Goal: Transaction & Acquisition: Purchase product/service

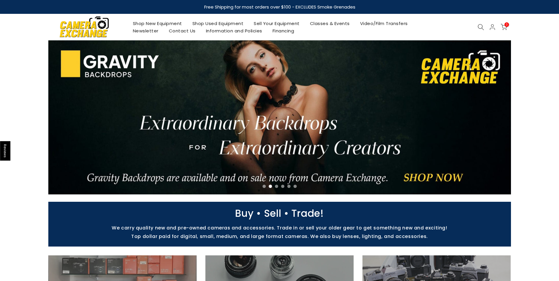
click at [380, 22] on link "Video/Film Transfers" at bounding box center [384, 23] width 58 height 7
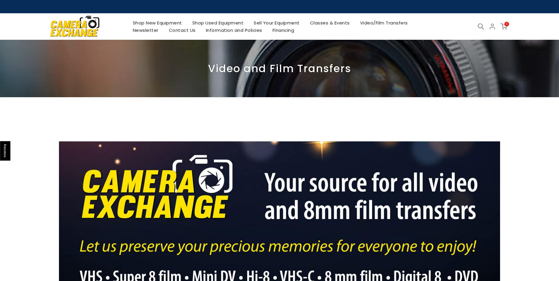
click at [162, 23] on link "Shop New Equipment" at bounding box center [158, 22] width 60 height 7
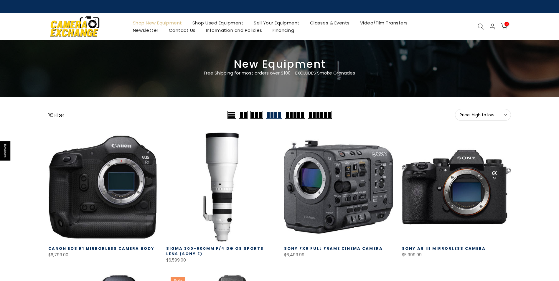
click at [481, 27] on icon at bounding box center [481, 26] width 6 height 6
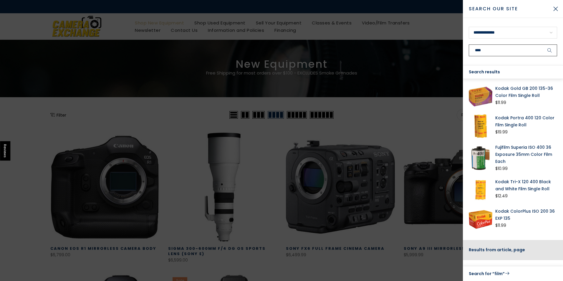
type input "****"
click at [543, 44] on button "submit" at bounding box center [550, 50] width 15 height 12
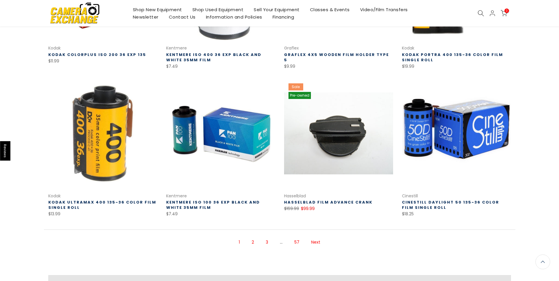
scroll to position [341, 0]
click at [253, 242] on link "2" at bounding box center [253, 242] width 8 height 10
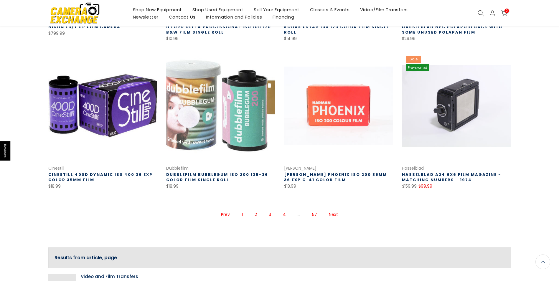
scroll to position [370, 0]
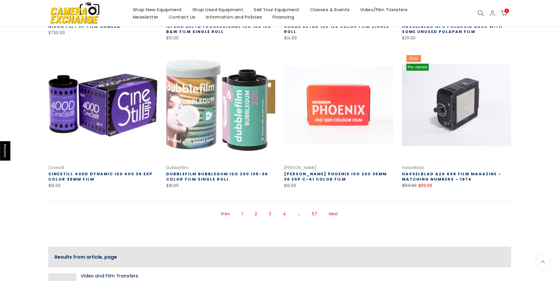
click at [218, 118] on link at bounding box center [220, 105] width 109 height 109
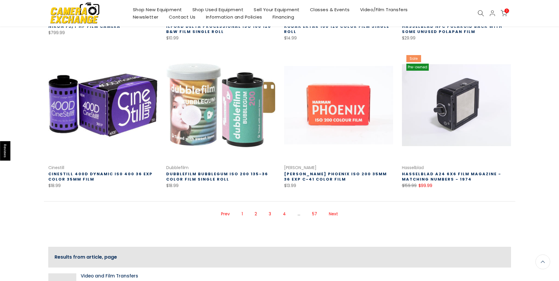
click at [256, 215] on span "2" at bounding box center [256, 214] width 8 height 10
click at [270, 214] on link "3" at bounding box center [270, 214] width 8 height 10
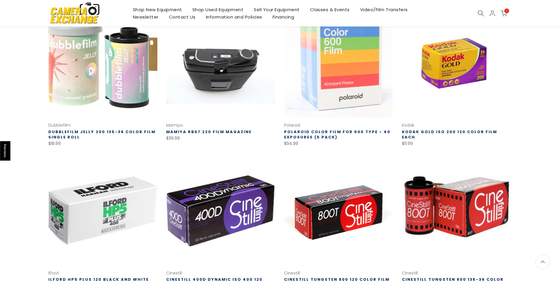
scroll to position [263, 0]
click at [132, 44] on link at bounding box center [102, 62] width 109 height 109
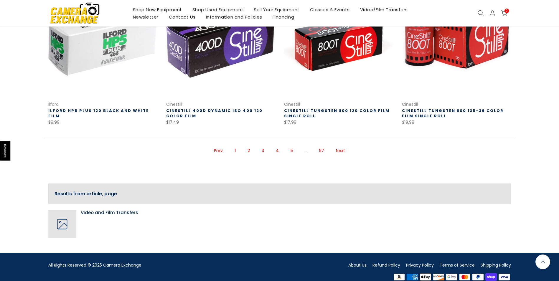
scroll to position [441, 0]
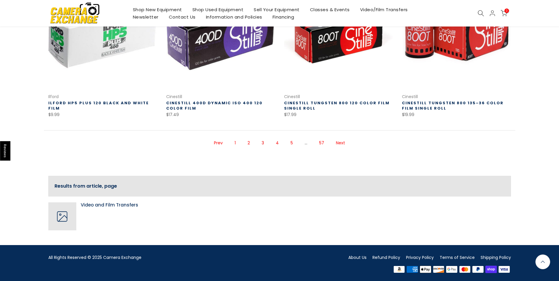
click at [277, 143] on link "4" at bounding box center [277, 143] width 9 height 10
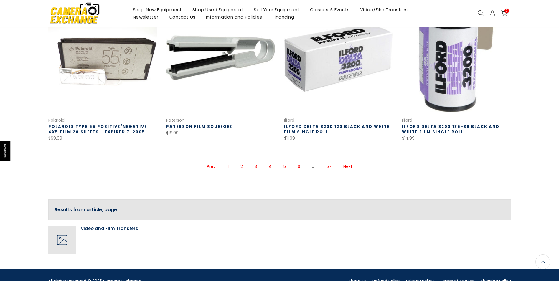
scroll to position [441, 0]
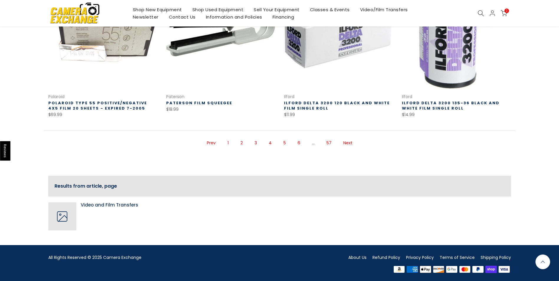
click at [283, 141] on link "5" at bounding box center [285, 143] width 8 height 10
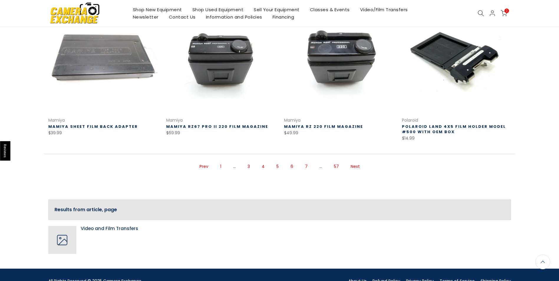
scroll to position [442, 0]
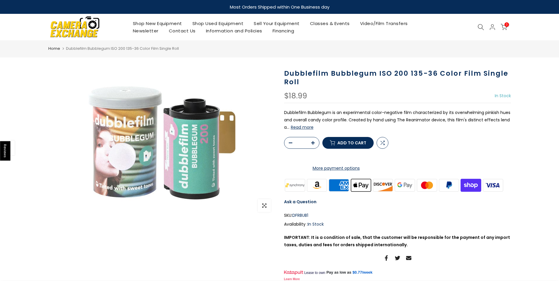
click at [301, 128] on button "Read more" at bounding box center [302, 127] width 23 height 5
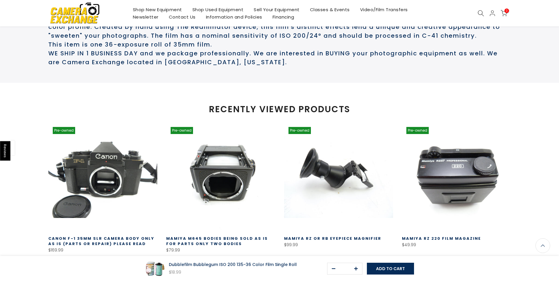
scroll to position [323, 0]
